Goal: Task Accomplishment & Management: Manage account settings

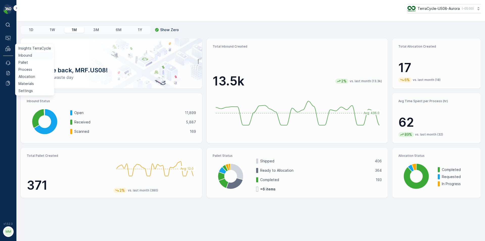
click at [39, 55] on link "Inbound" at bounding box center [34, 55] width 37 height 7
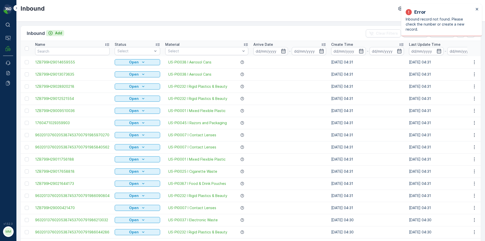
click at [54, 34] on div "Add" at bounding box center [55, 33] width 14 height 5
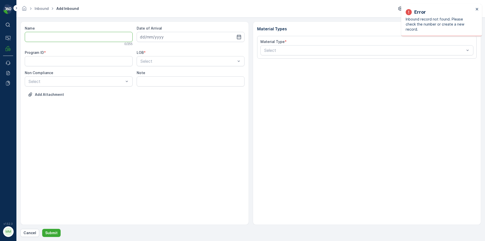
click at [64, 38] on input "Name" at bounding box center [79, 37] width 108 height 10
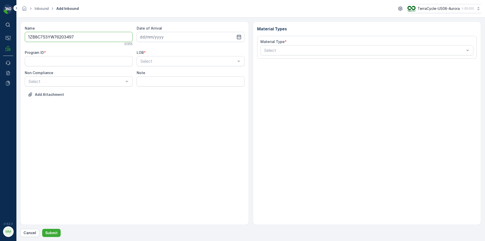
type input "1ZB8C753YW76203497"
click at [42, 229] on button "Submit" at bounding box center [51, 233] width 18 height 8
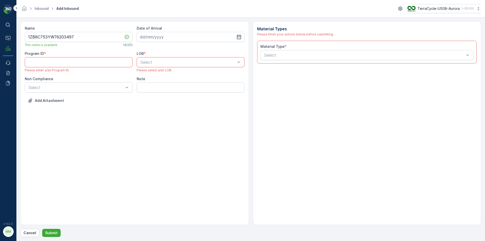
click at [148, 42] on div "Date of Arrival" at bounding box center [191, 36] width 108 height 21
click at [148, 39] on input at bounding box center [191, 37] width 108 height 10
click at [175, 91] on div "15" at bounding box center [173, 89] width 8 height 8
type input "[DATE]"
click at [171, 77] on div "NRP" at bounding box center [191, 74] width 108 height 9
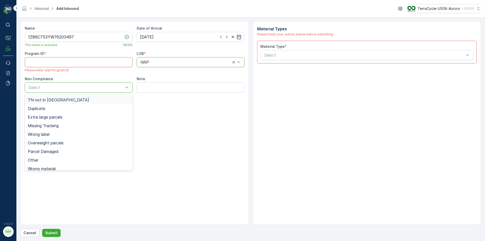
click at [76, 100] on div "TN not in [GEOGRAPHIC_DATA]" at bounding box center [79, 100] width 102 height 5
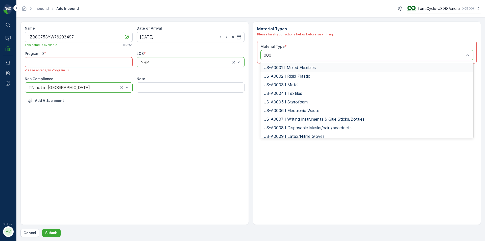
type input "0007"
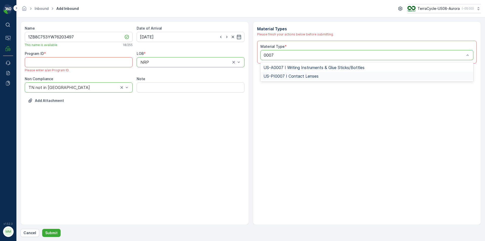
click at [341, 75] on div "US-PI0007 I Contact Lenses" at bounding box center [367, 76] width 207 height 5
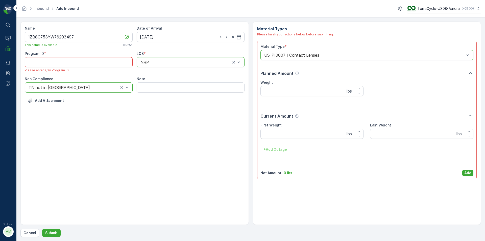
paste ID "233"
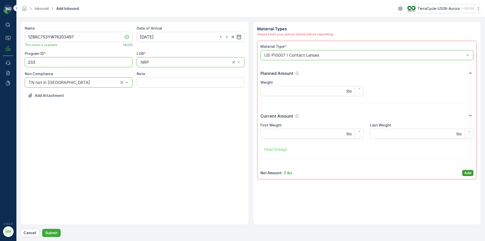
type ID "233"
click at [469, 173] on p "Add" at bounding box center [468, 172] width 7 height 5
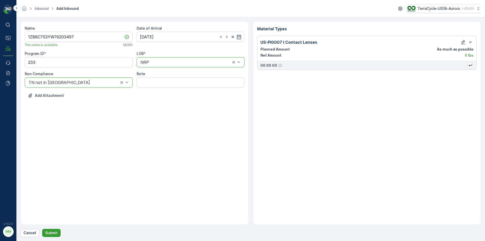
click at [50, 234] on p "Submit" at bounding box center [51, 232] width 12 height 5
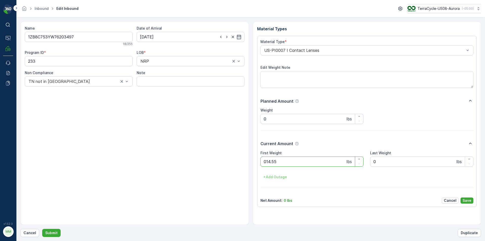
click at [42, 229] on button "Submit" at bounding box center [51, 233] width 18 height 8
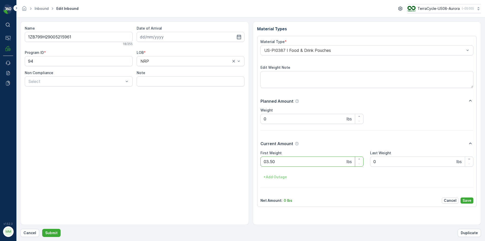
click at [42, 229] on button "Submit" at bounding box center [51, 233] width 18 height 8
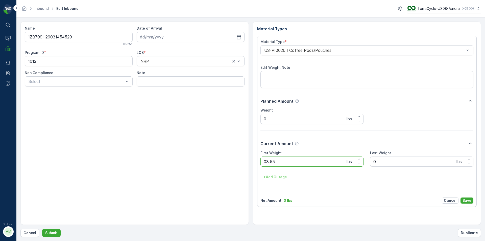
click at [42, 229] on button "Submit" at bounding box center [51, 233] width 18 height 8
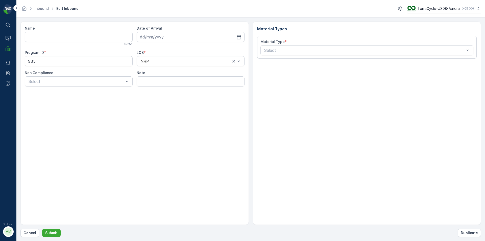
type input "1ZB799H29019794202"
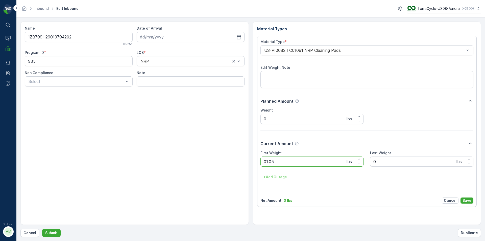
click at [42, 229] on button "Submit" at bounding box center [51, 233] width 18 height 8
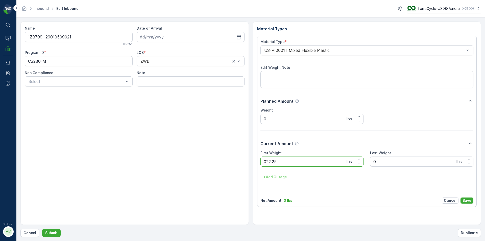
click at [42, 229] on button "Submit" at bounding box center [51, 233] width 18 height 8
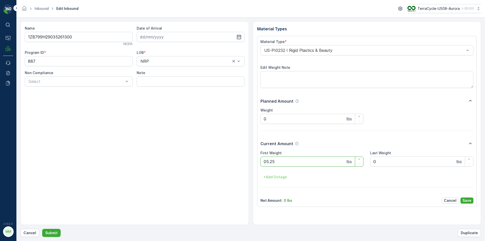
click at [42, 229] on button "Submit" at bounding box center [51, 233] width 18 height 8
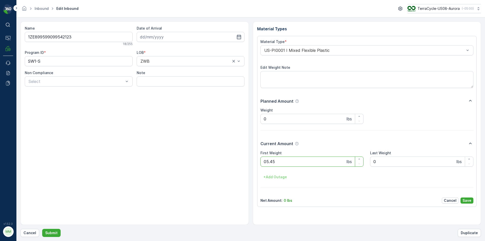
click at [42, 229] on button "Submit" at bounding box center [51, 233] width 18 height 8
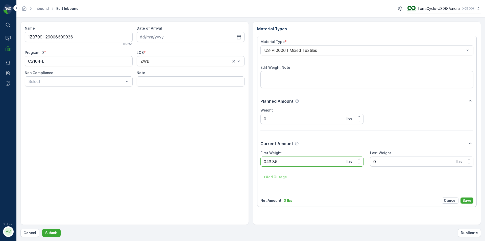
click at [42, 229] on button "Submit" at bounding box center [51, 233] width 18 height 8
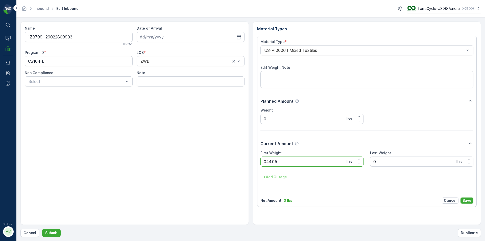
click at [42, 229] on button "Submit" at bounding box center [51, 233] width 18 height 8
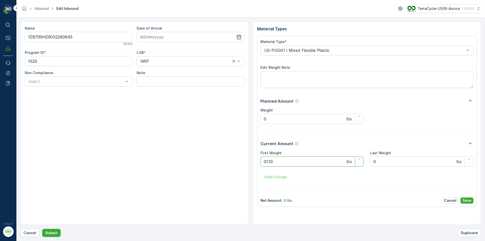
click at [42, 229] on button "Submit" at bounding box center [51, 233] width 18 height 8
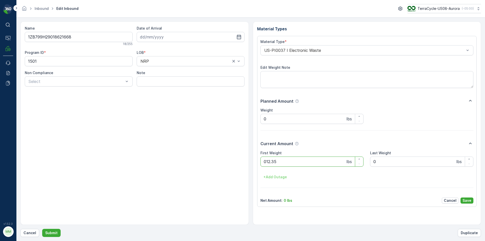
click at [42, 229] on button "Submit" at bounding box center [51, 233] width 18 height 8
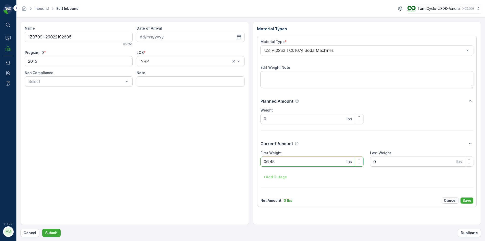
click at [42, 229] on button "Submit" at bounding box center [51, 233] width 18 height 8
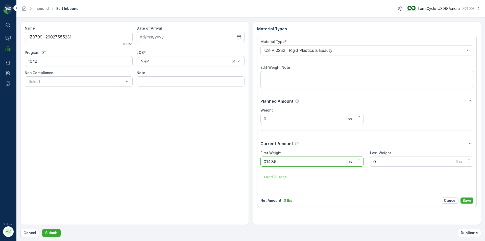
click at [42, 229] on button "Submit" at bounding box center [51, 233] width 18 height 8
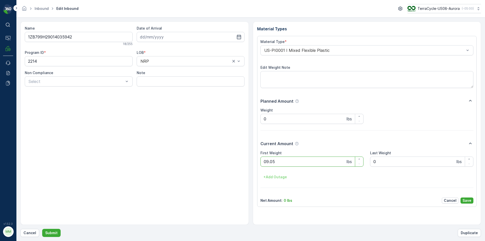
click at [42, 229] on button "Submit" at bounding box center [51, 233] width 18 height 8
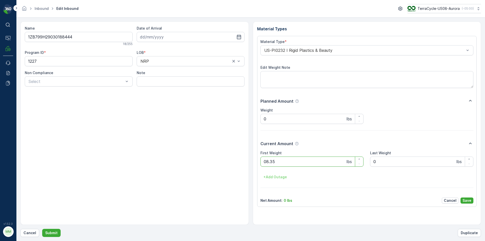
click at [42, 229] on button "Submit" at bounding box center [51, 233] width 18 height 8
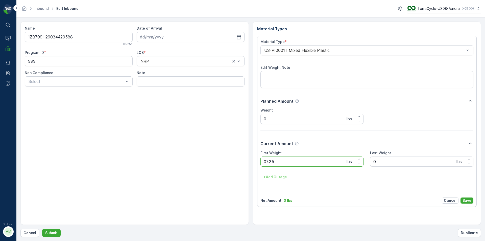
click at [42, 229] on button "Submit" at bounding box center [51, 233] width 18 height 8
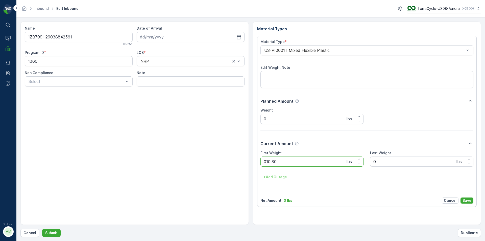
click at [42, 229] on button "Submit" at bounding box center [51, 233] width 18 height 8
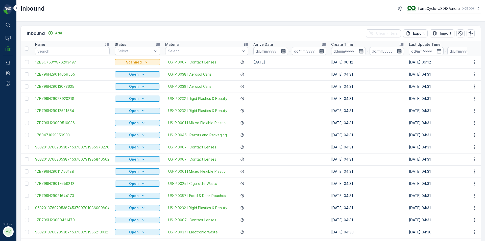
click at [280, 6] on div "Inbound TerraCycle-US08-Aurora ( -05:00 )" at bounding box center [250, 8] width 461 height 9
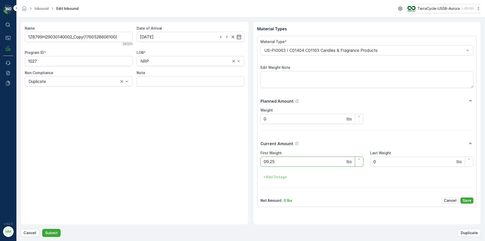
click at [42, 229] on button "Submit" at bounding box center [51, 233] width 18 height 8
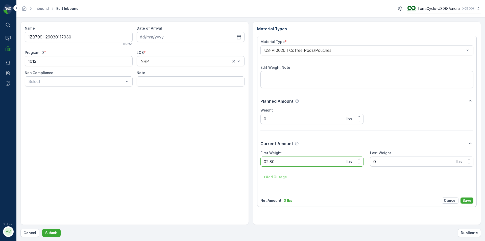
click at [42, 229] on button "Submit" at bounding box center [51, 233] width 18 height 8
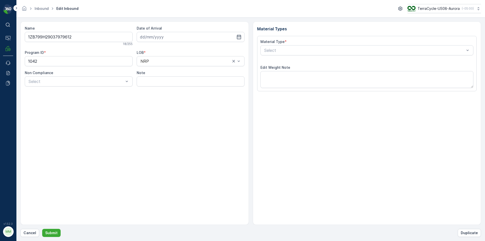
click at [42, 229] on button "Submit" at bounding box center [51, 233] width 18 height 8
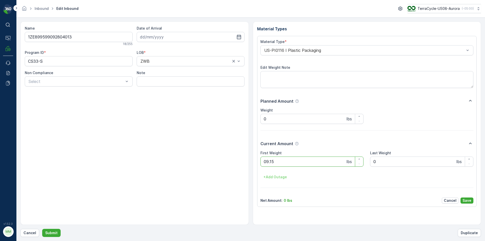
click at [42, 229] on button "Submit" at bounding box center [51, 233] width 18 height 8
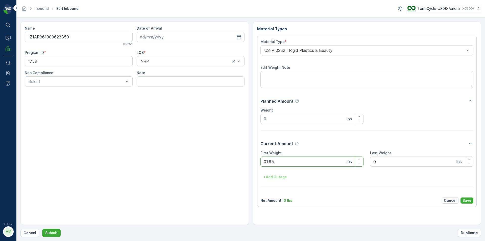
click at [42, 229] on button "Submit" at bounding box center [51, 233] width 18 height 8
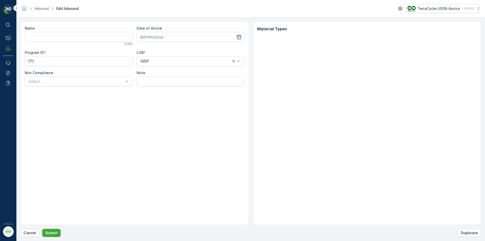
type input "1ZB799H29019705923"
type input "[DATE]"
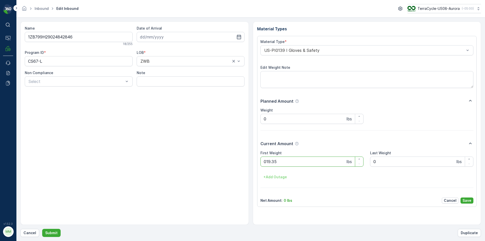
click at [42, 229] on button "Submit" at bounding box center [51, 233] width 18 height 8
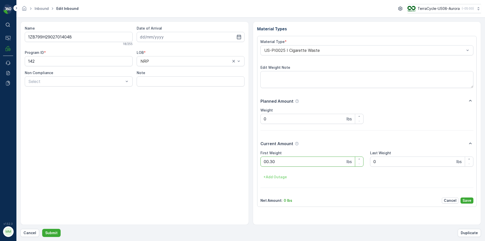
click at [42, 229] on button "Submit" at bounding box center [51, 233] width 18 height 8
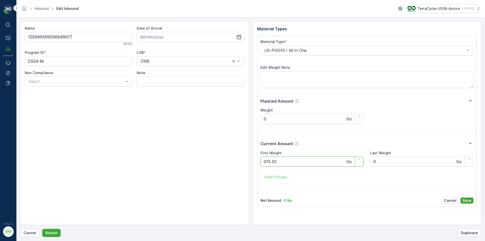
click at [42, 229] on button "Submit" at bounding box center [51, 233] width 18 height 8
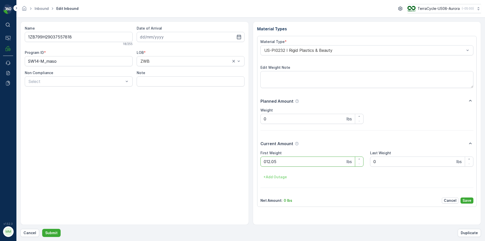
click at [42, 229] on button "Submit" at bounding box center [51, 233] width 18 height 8
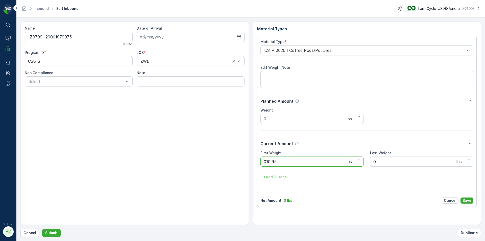
click at [42, 229] on button "Submit" at bounding box center [51, 233] width 18 height 8
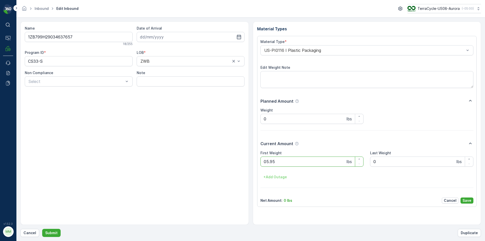
click at [42, 229] on button "Submit" at bounding box center [51, 233] width 18 height 8
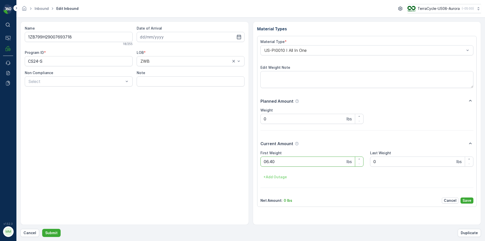
click at [42, 229] on button "Submit" at bounding box center [51, 233] width 18 height 8
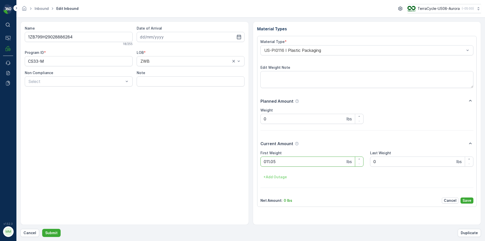
click at [42, 229] on button "Submit" at bounding box center [51, 233] width 18 height 8
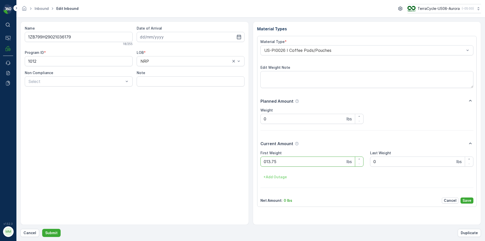
click at [42, 229] on button "Submit" at bounding box center [51, 233] width 18 height 8
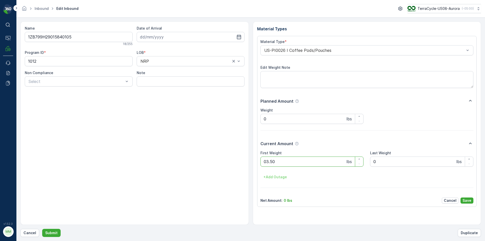
click at [42, 229] on button "Submit" at bounding box center [51, 233] width 18 height 8
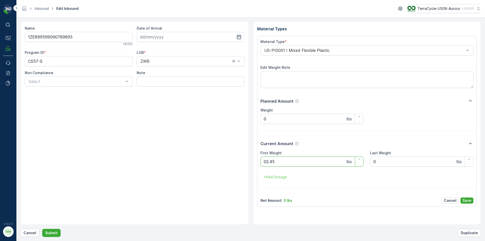
click at [42, 229] on button "Submit" at bounding box center [51, 233] width 18 height 8
click at [331, 54] on div "US-PI0010 I All In One" at bounding box center [367, 50] width 213 height 10
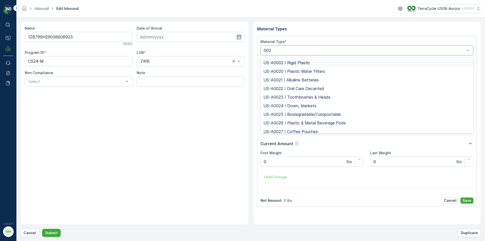
type input "0026"
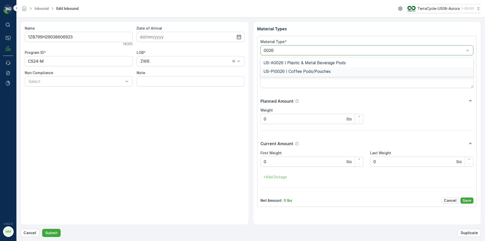
click at [355, 73] on div "US-PI0026 I Coffee Pods/Pouches" at bounding box center [367, 71] width 207 height 5
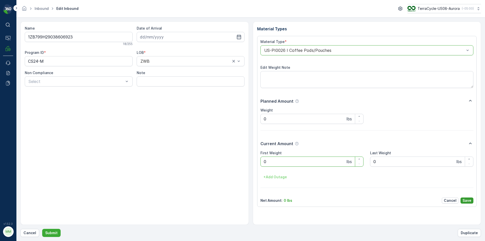
click at [471, 198] on p "Save" at bounding box center [467, 200] width 9 height 5
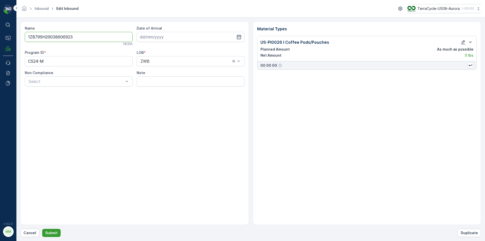
click at [57, 233] on button "Submit" at bounding box center [51, 233] width 18 height 8
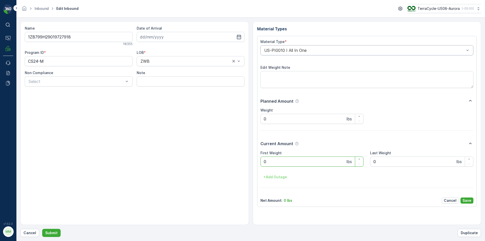
click at [343, 48] on div "US-PI0010 I All In One" at bounding box center [367, 50] width 213 height 10
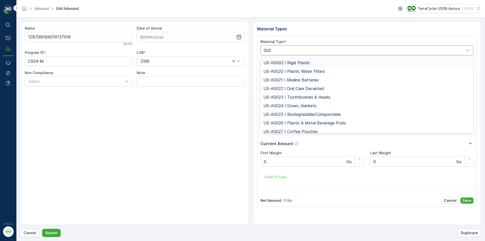
type input "0026"
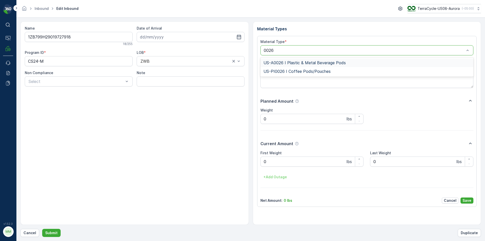
click at [342, 76] on div "US-A0026 I Plastic & Metal Beverage Pods US-PI0026 I Coffee Pods/Pouches" at bounding box center [367, 66] width 213 height 19
click at [340, 72] on div "US-PI0026 I Coffee Pods/Pouches" at bounding box center [367, 71] width 207 height 5
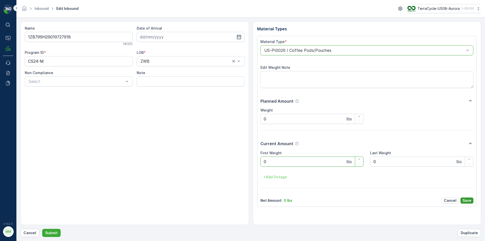
click at [467, 199] on p "Save" at bounding box center [467, 200] width 9 height 5
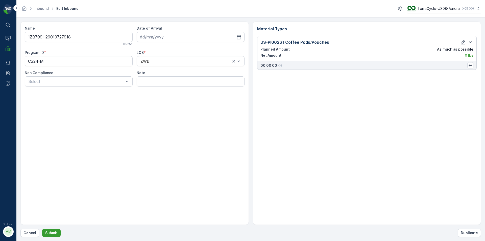
click at [56, 231] on p "Submit" at bounding box center [51, 232] width 12 height 5
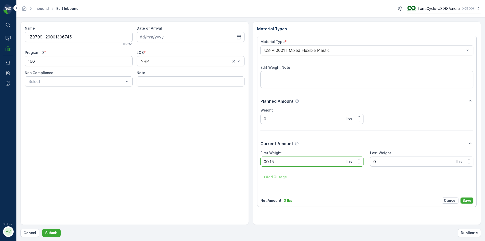
click at [42, 229] on button "Submit" at bounding box center [51, 233] width 18 height 8
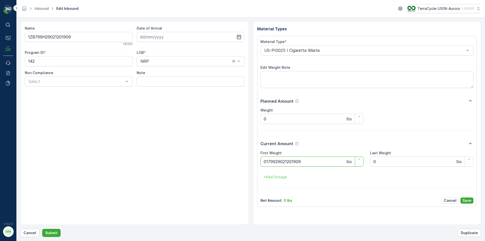
click at [42, 229] on button "Submit" at bounding box center [51, 233] width 18 height 8
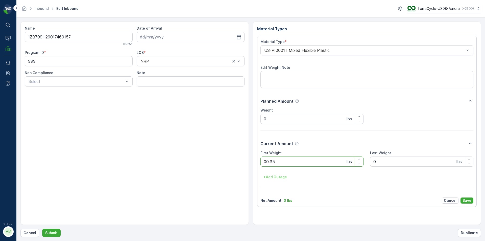
click at [42, 229] on button "Submit" at bounding box center [51, 233] width 18 height 8
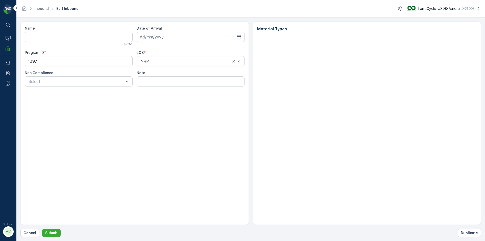
type input "1ZB799H29008607612"
type input "[DATE]"
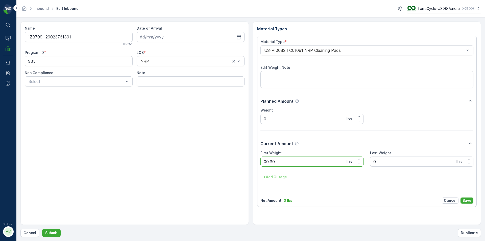
click at [42, 229] on button "Submit" at bounding box center [51, 233] width 18 height 8
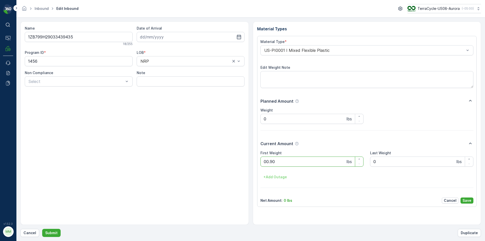
click at [42, 229] on button "Submit" at bounding box center [51, 233] width 18 height 8
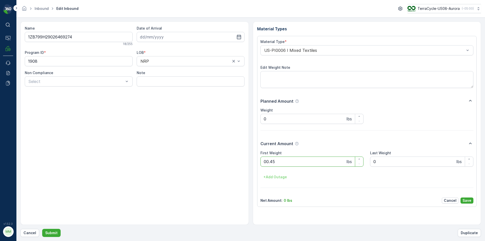
click at [42, 229] on button "Submit" at bounding box center [51, 233] width 18 height 8
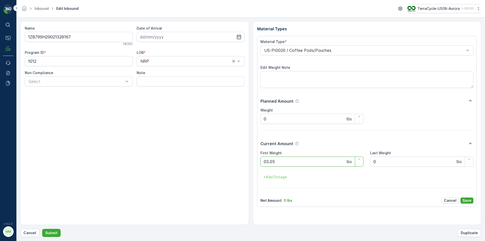
click at [42, 229] on button "Submit" at bounding box center [51, 233] width 18 height 8
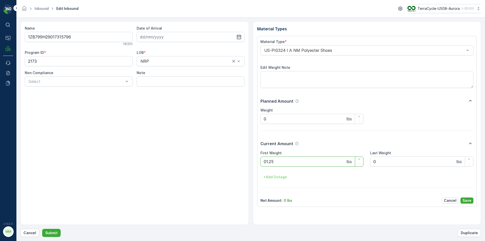
click at [42, 229] on button "Submit" at bounding box center [51, 233] width 18 height 8
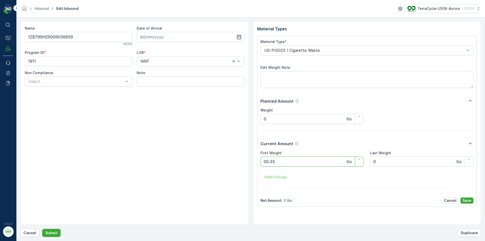
click at [42, 229] on button "Submit" at bounding box center [51, 233] width 18 height 8
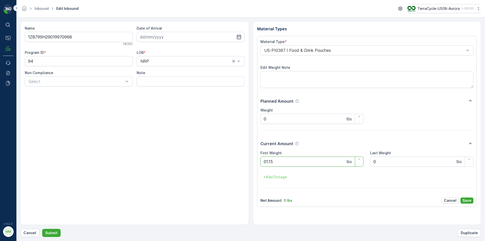
click at [42, 229] on button "Submit" at bounding box center [51, 233] width 18 height 8
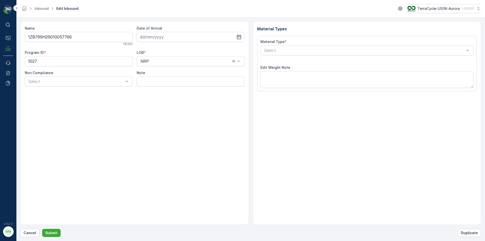
type input "[DATE]"
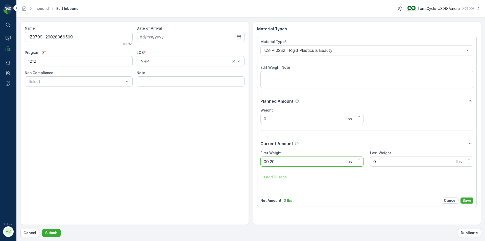
click at [42, 229] on button "Submit" at bounding box center [51, 233] width 18 height 8
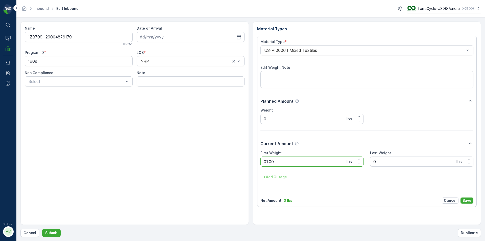
click at [42, 229] on button "Submit" at bounding box center [51, 233] width 18 height 8
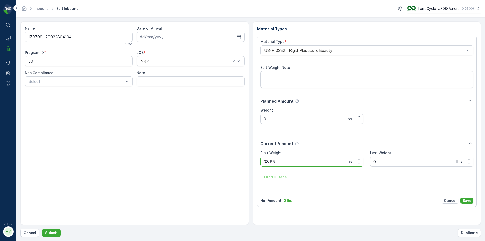
click at [42, 229] on button "Submit" at bounding box center [51, 233] width 18 height 8
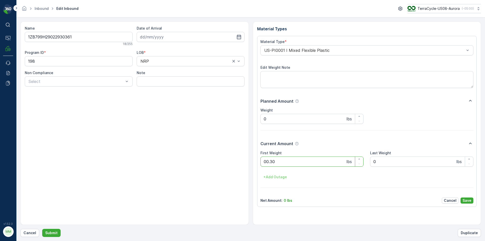
click at [42, 229] on button "Submit" at bounding box center [51, 233] width 18 height 8
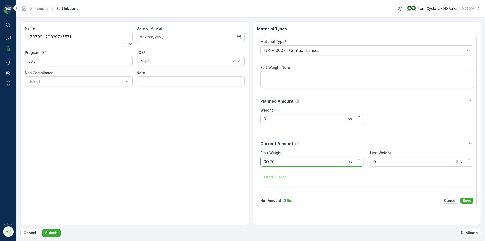
click at [42, 229] on button "Submit" at bounding box center [51, 233] width 18 height 8
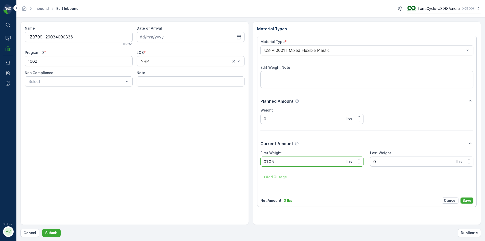
click at [42, 229] on button "Submit" at bounding box center [51, 233] width 18 height 8
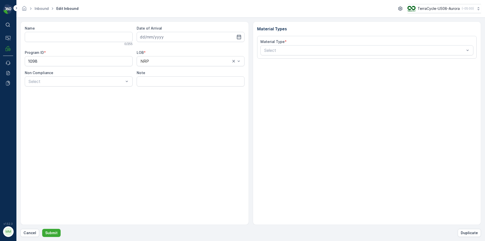
type input "1ZB799H29032295879"
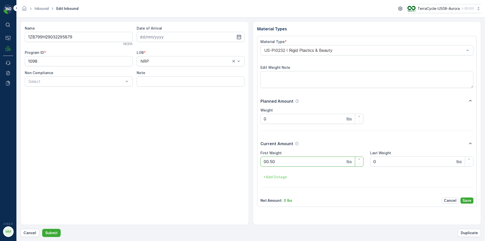
click at [42, 229] on button "Submit" at bounding box center [51, 233] width 18 height 8
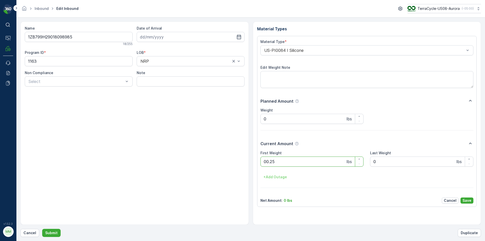
click at [42, 229] on button "Submit" at bounding box center [51, 233] width 18 height 8
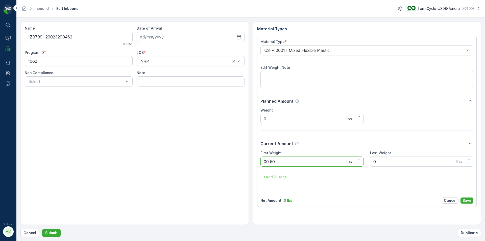
click at [42, 229] on button "Submit" at bounding box center [51, 233] width 18 height 8
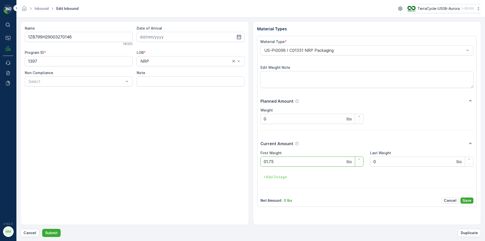
click at [42, 229] on button "Submit" at bounding box center [51, 233] width 18 height 8
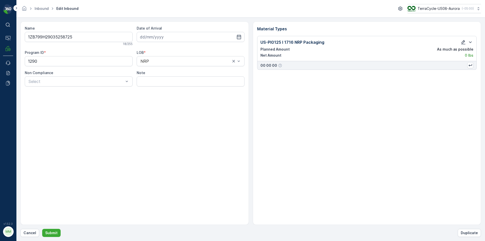
click at [461, 44] on button "button" at bounding box center [464, 42] width 6 height 6
click at [463, 40] on icon "button" at bounding box center [463, 42] width 5 height 5
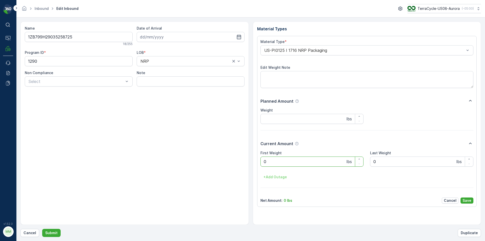
click at [320, 162] on Weight "0" at bounding box center [312, 162] width 103 height 10
click at [42, 229] on button "Submit" at bounding box center [51, 233] width 18 height 8
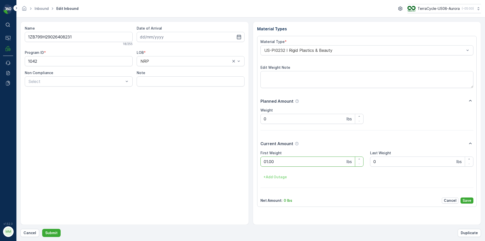
click at [42, 229] on button "Submit" at bounding box center [51, 233] width 18 height 8
type Weight "00.50"
click at [42, 229] on button "Submit" at bounding box center [51, 233] width 18 height 8
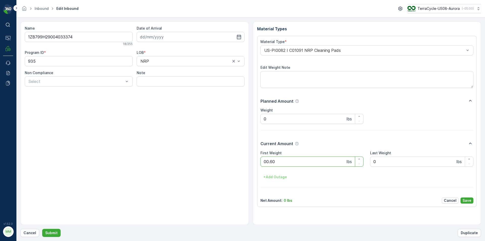
click at [42, 229] on button "Submit" at bounding box center [51, 233] width 18 height 8
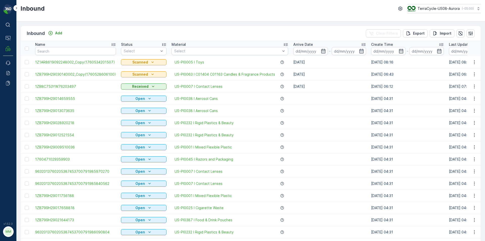
click at [283, 18] on div "Inbound TerraCycle-US08-Aurora ( -05:00 )" at bounding box center [250, 10] width 469 height 21
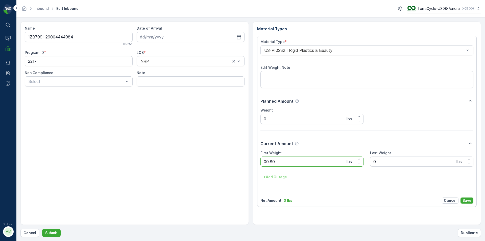
click at [42, 229] on button "Submit" at bounding box center [51, 233] width 18 height 8
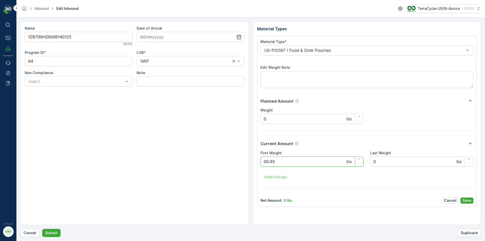
click at [42, 229] on button "Submit" at bounding box center [51, 233] width 18 height 8
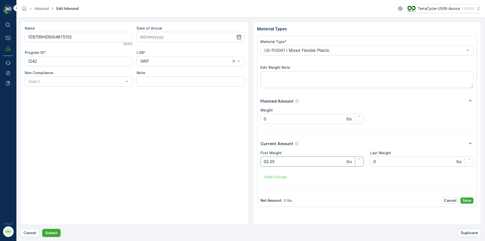
click at [42, 229] on button "Submit" at bounding box center [51, 233] width 18 height 8
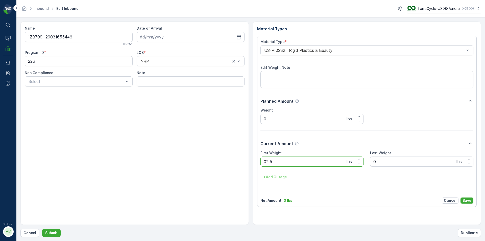
type Weight "02.55"
click at [42, 229] on button "Submit" at bounding box center [51, 233] width 18 height 8
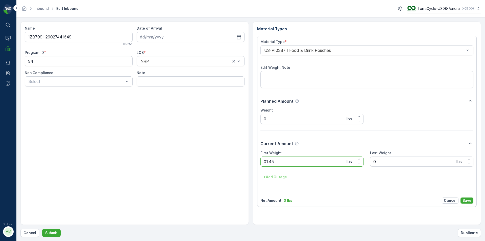
click at [42, 229] on button "Submit" at bounding box center [51, 233] width 18 height 8
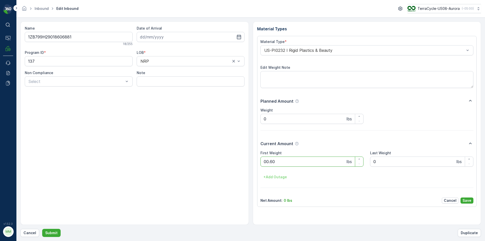
click at [42, 229] on button "Submit" at bounding box center [51, 233] width 18 height 8
